Goal: Task Accomplishment & Management: Manage account settings

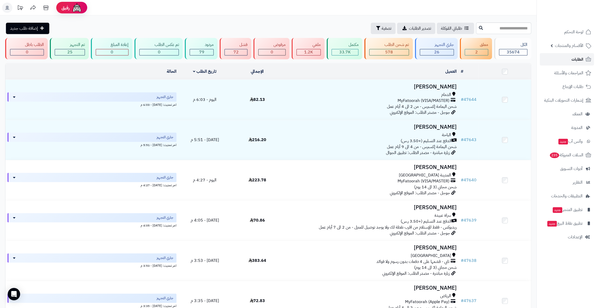
click at [565, 59] on link "الطلبات" at bounding box center [567, 59] width 54 height 12
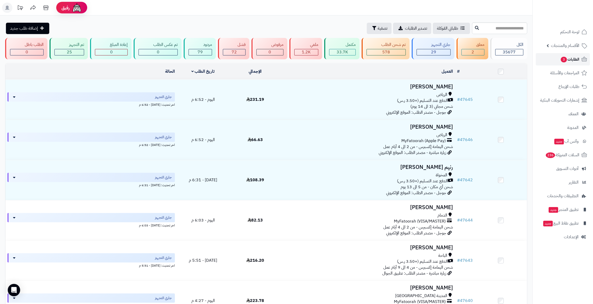
click at [553, 60] on link "الطلبات 3" at bounding box center [563, 59] width 54 height 12
click at [572, 84] on span "طلبات الإرجاع 1" at bounding box center [566, 86] width 28 height 7
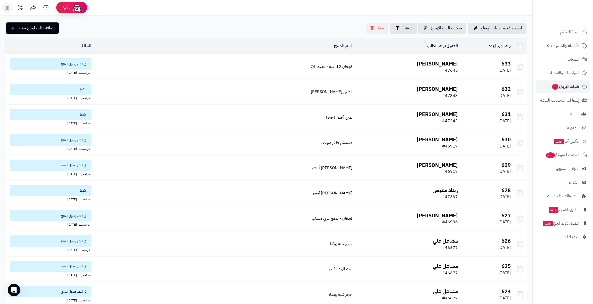
click at [437, 63] on b "[PERSON_NAME]" at bounding box center [437, 64] width 41 height 8
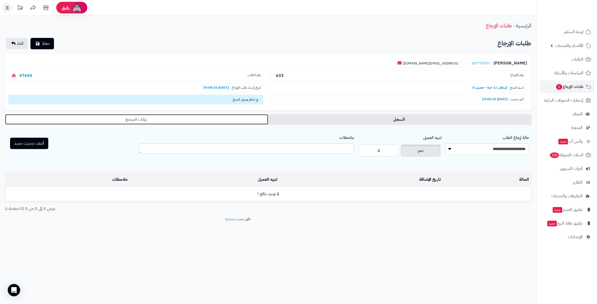
click at [121, 123] on link "بيانات المرتجع" at bounding box center [136, 119] width 263 height 10
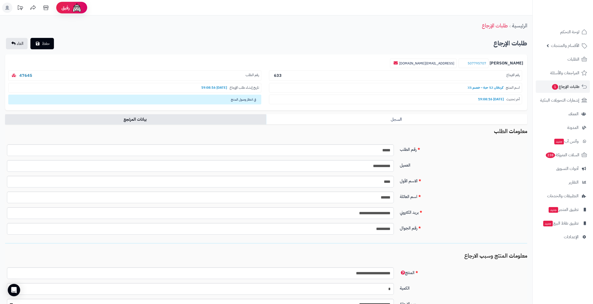
click at [25, 71] on p "رقم الطلب 47645" at bounding box center [134, 75] width 253 height 11
click at [27, 75] on link "47645" at bounding box center [25, 76] width 13 height 6
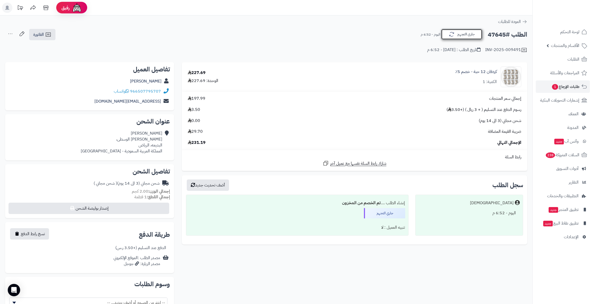
click at [469, 36] on button "جاري التجهيز" at bounding box center [461, 34] width 41 height 11
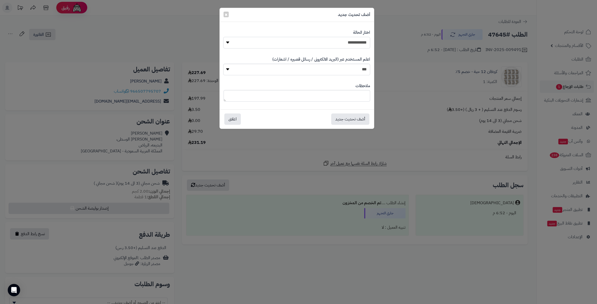
click at [308, 41] on select "**********" at bounding box center [296, 43] width 147 height 12
select select "*"
click at [223, 37] on select "**********" at bounding box center [296, 43] width 147 height 12
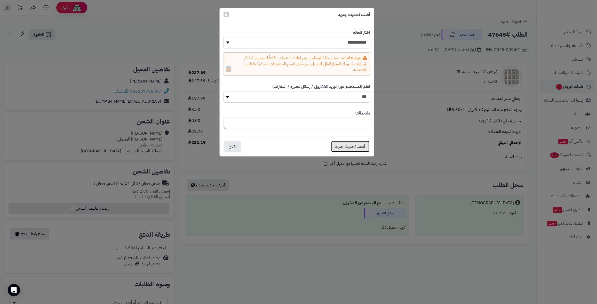
click at [345, 146] on button "أضف تحديث جديد" at bounding box center [350, 146] width 38 height 11
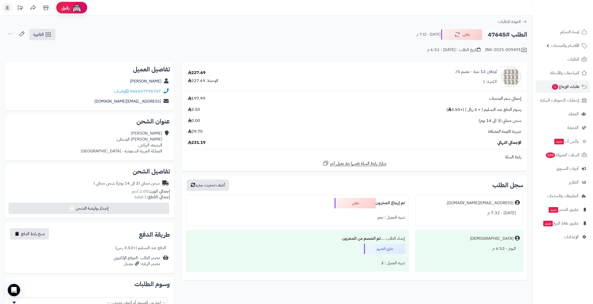
click at [565, 59] on link "الطلبات" at bounding box center [563, 59] width 54 height 12
